Goal: Task Accomplishment & Management: Manage account settings

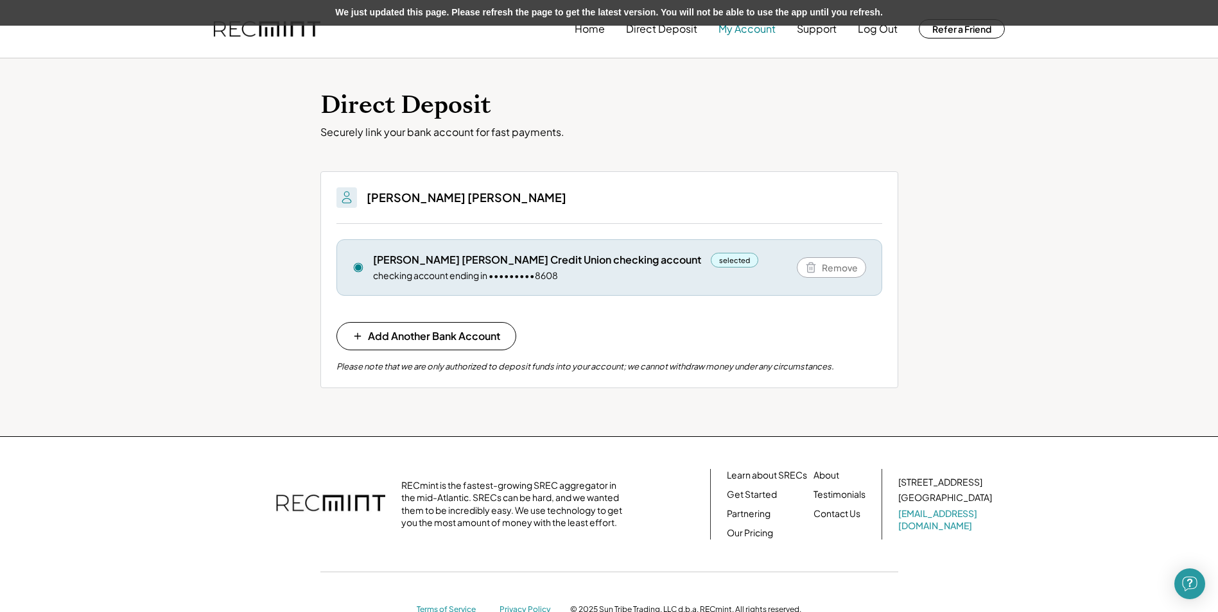
click at [748, 32] on button "My Account" at bounding box center [746, 29] width 57 height 26
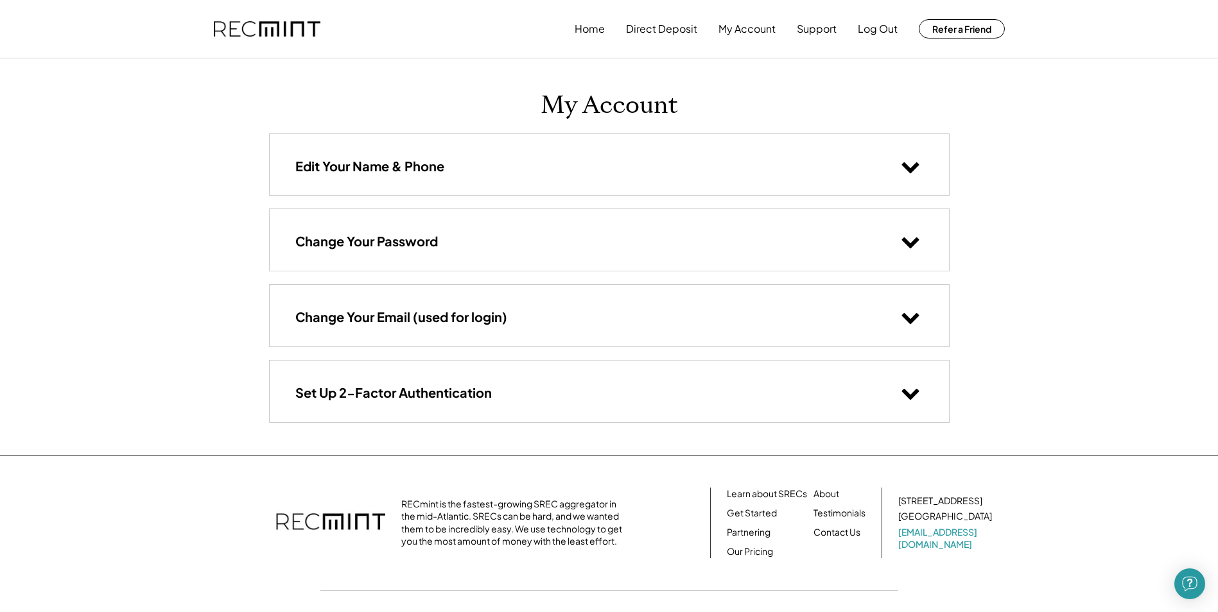
click at [910, 167] on icon at bounding box center [909, 166] width 19 height 19
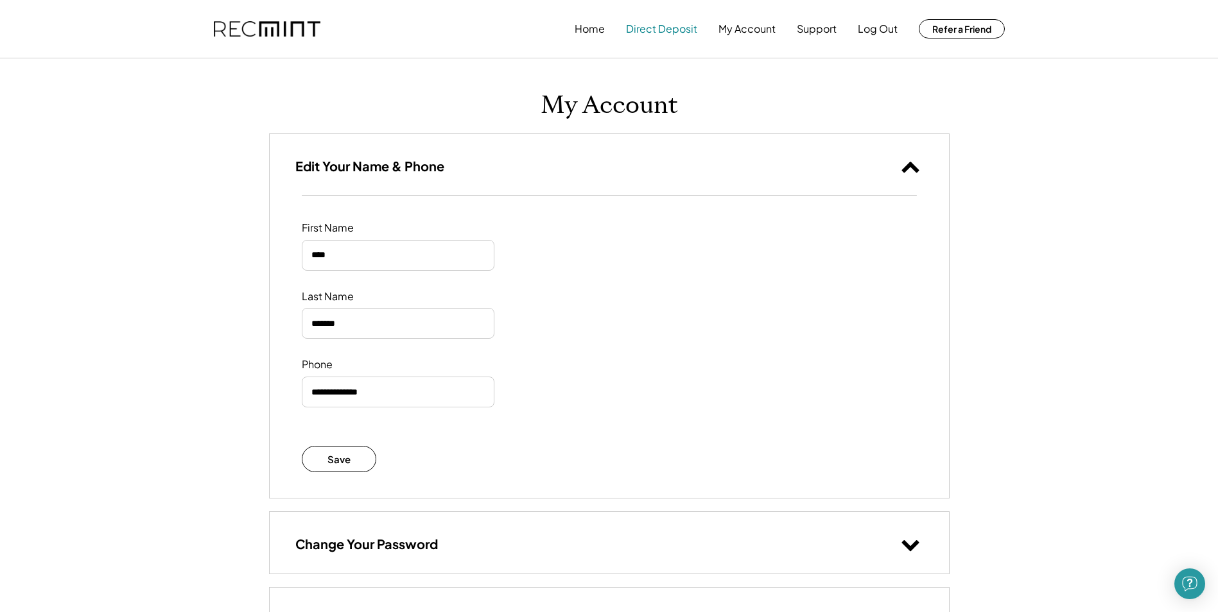
click at [669, 33] on button "Direct Deposit" at bounding box center [661, 29] width 71 height 26
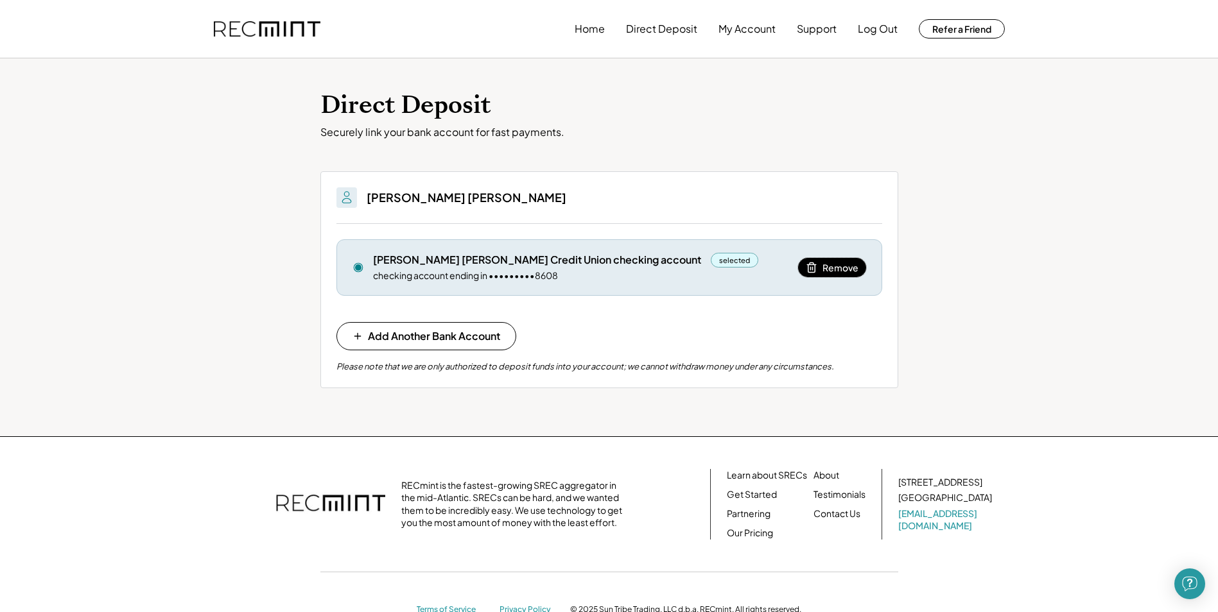
click at [829, 267] on span "Remove" at bounding box center [840, 267] width 36 height 9
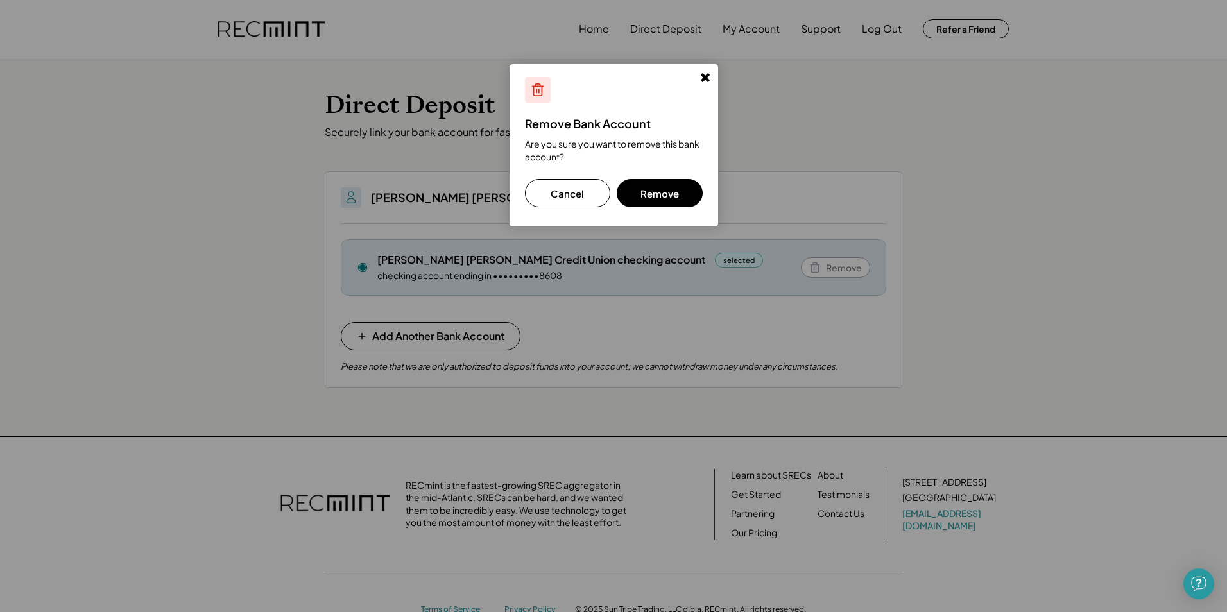
click at [682, 192] on button "Remove" at bounding box center [660, 193] width 86 height 28
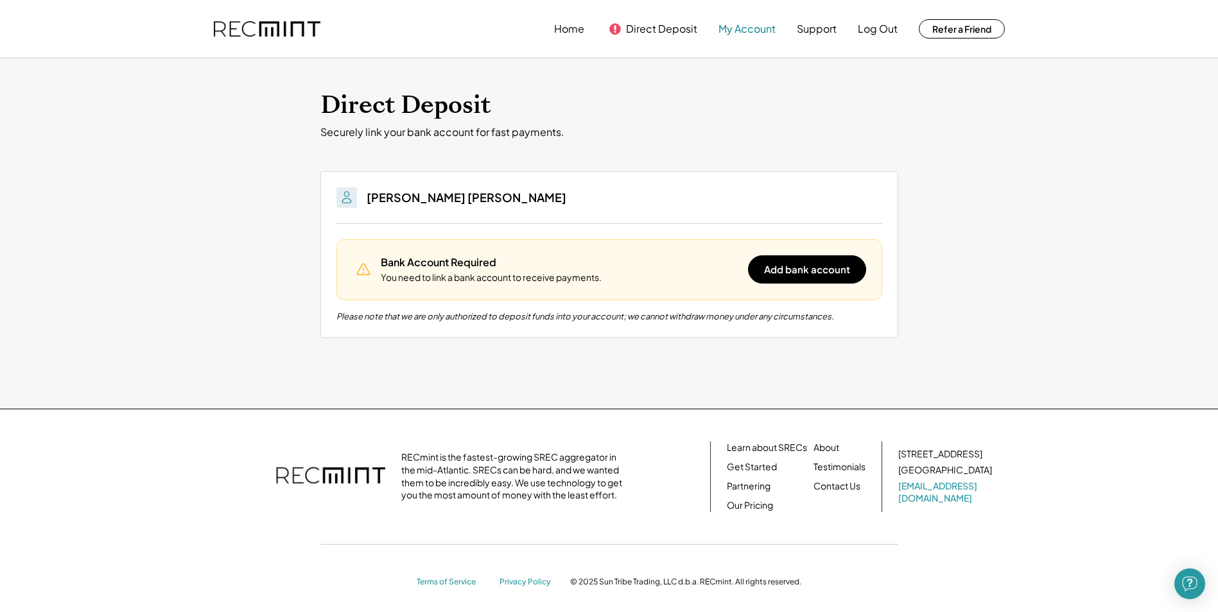
click at [765, 27] on button "My Account" at bounding box center [746, 29] width 57 height 26
